Goal: Information Seeking & Learning: Learn about a topic

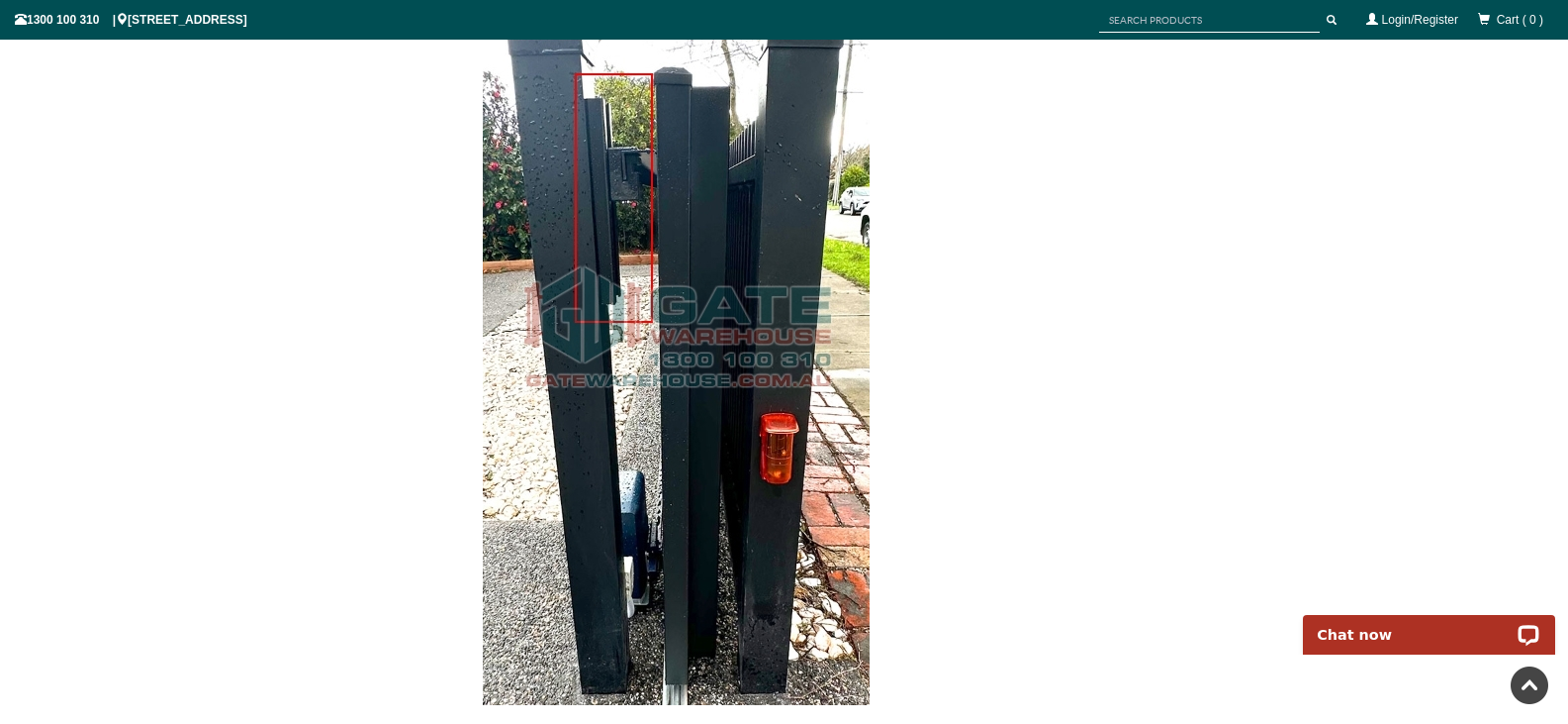
scroll to position [2925, 0]
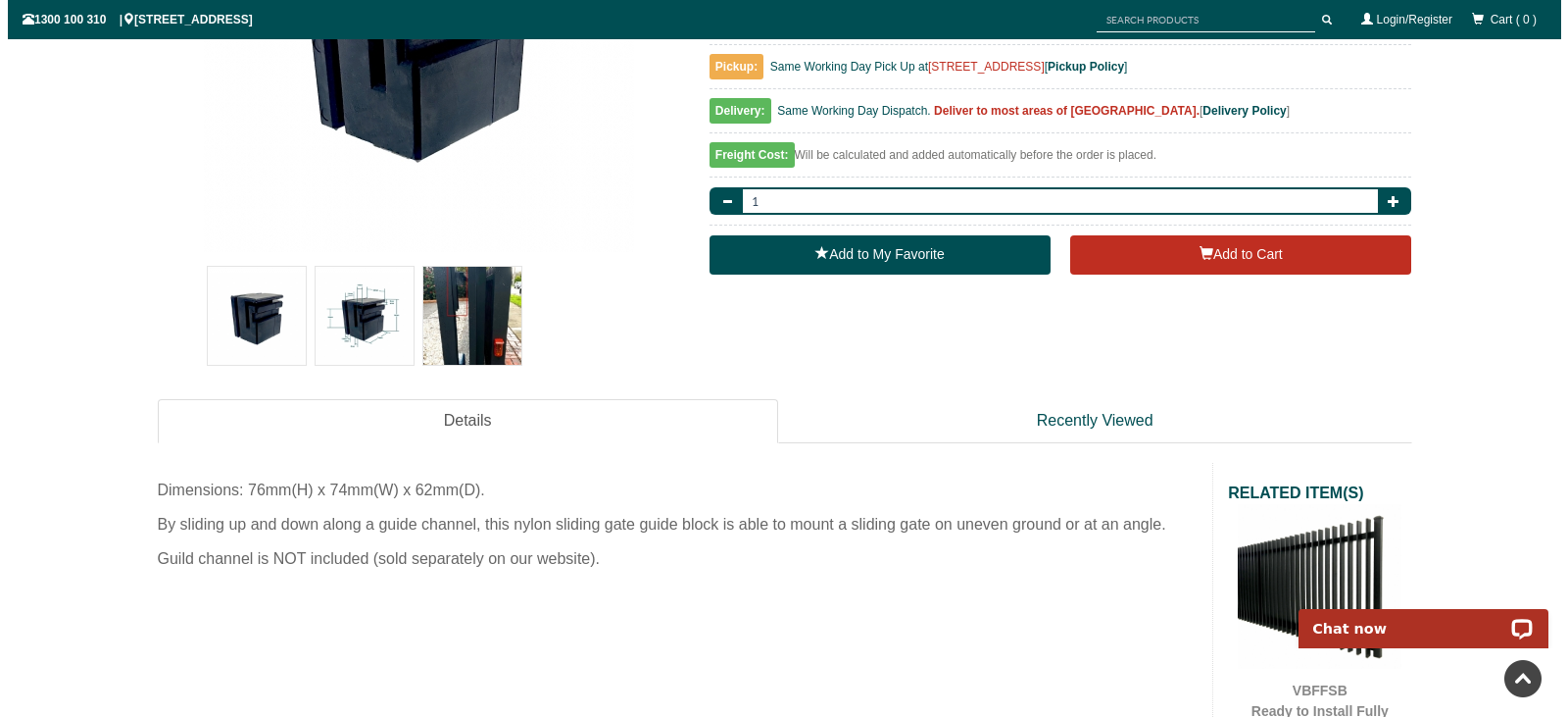
scroll to position [491, 0]
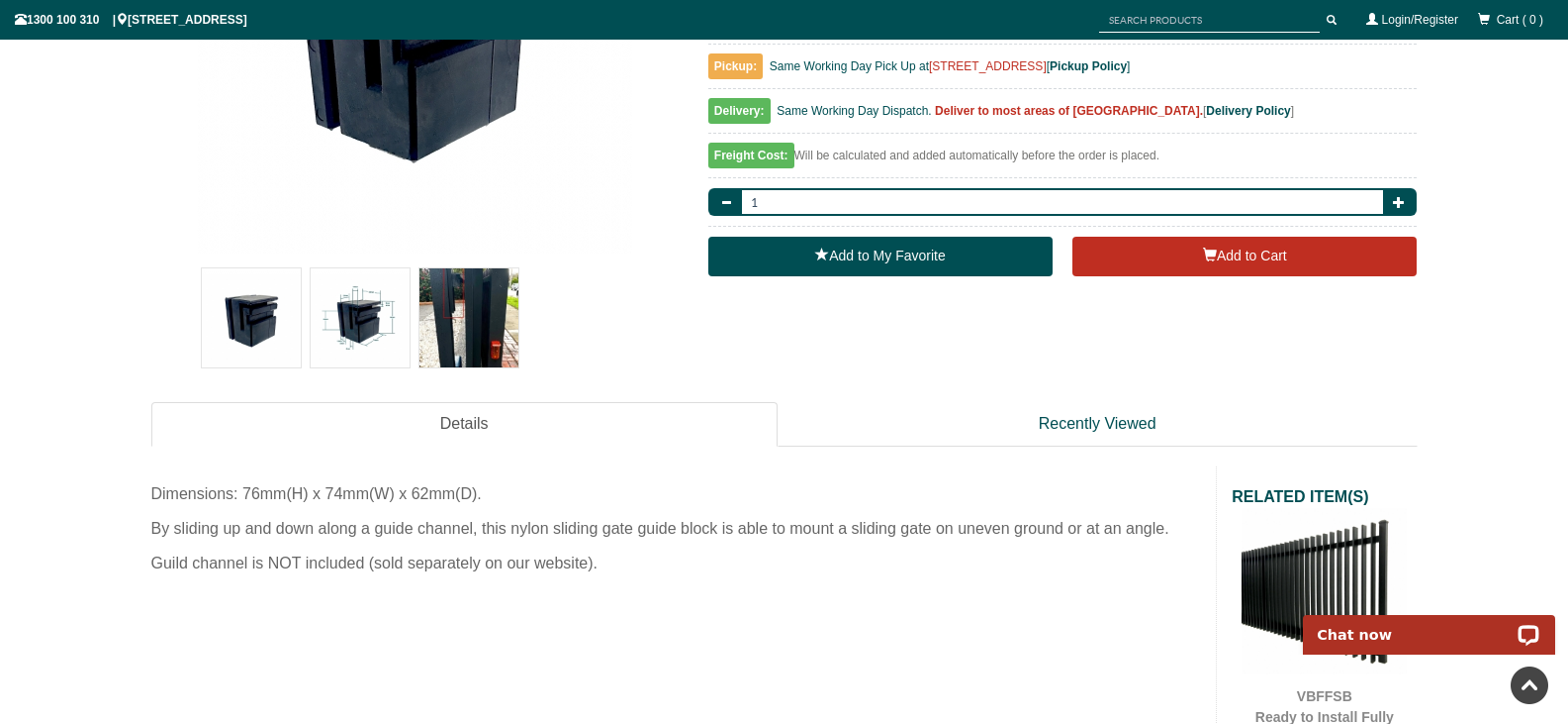
click at [482, 320] on img at bounding box center [469, 317] width 99 height 99
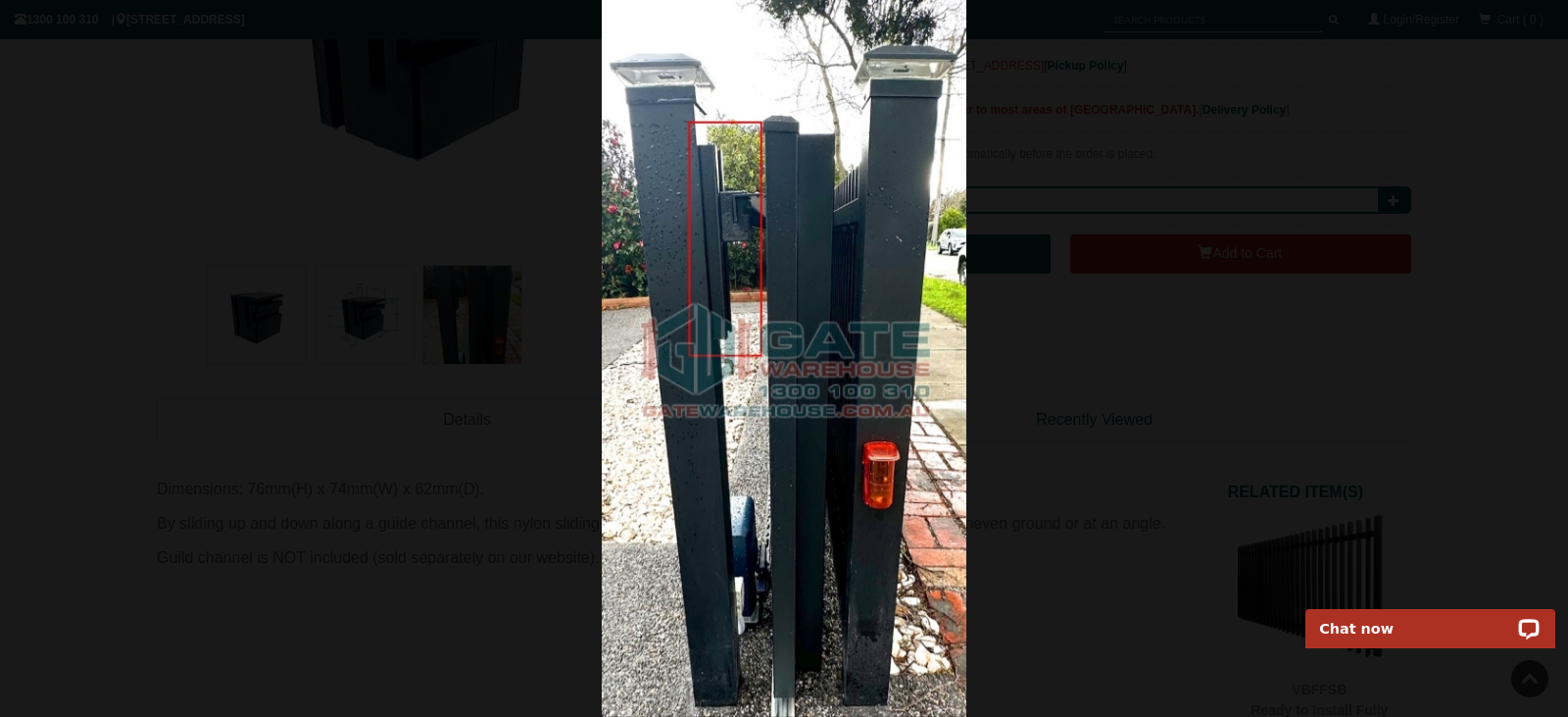
click at [841, 260] on img at bounding box center [784, 358] width 364 height 717
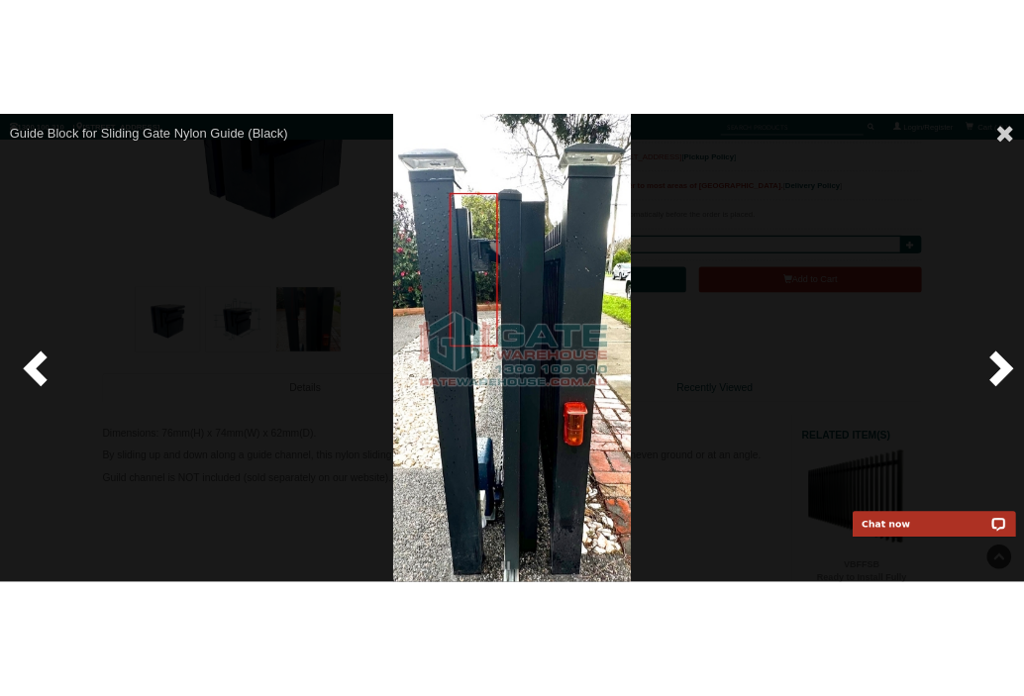
scroll to position [490, 0]
